Goal: Find specific page/section: Find specific page/section

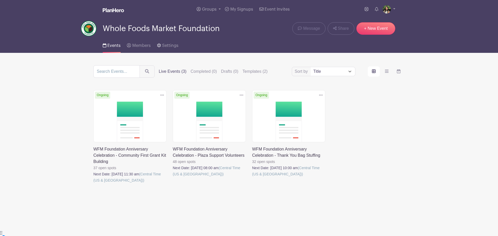
click at [93, 184] on link at bounding box center [93, 184] width 0 height 0
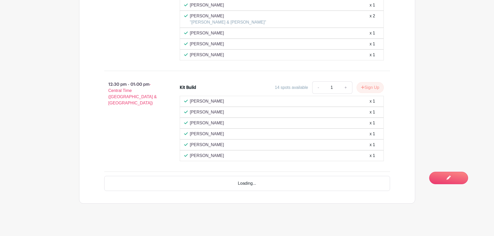
scroll to position [526, 0]
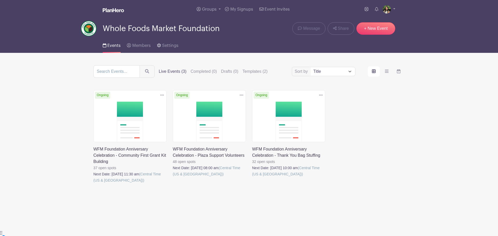
click at [173, 177] on link at bounding box center [173, 177] width 0 height 0
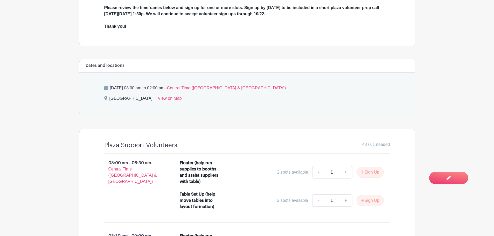
scroll to position [257, 0]
